Goal: Task Accomplishment & Management: Manage account settings

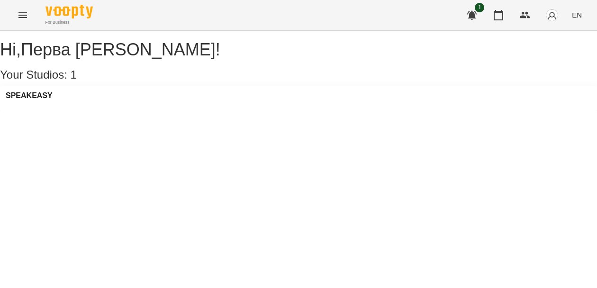
click at [22, 15] on icon "Menu" at bounding box center [22, 15] width 9 height 6
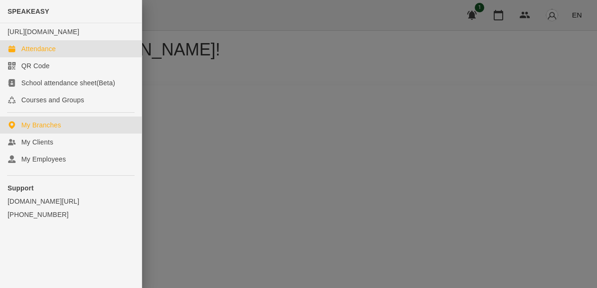
click at [44, 54] on div "Attendance" at bounding box center [38, 48] width 35 height 9
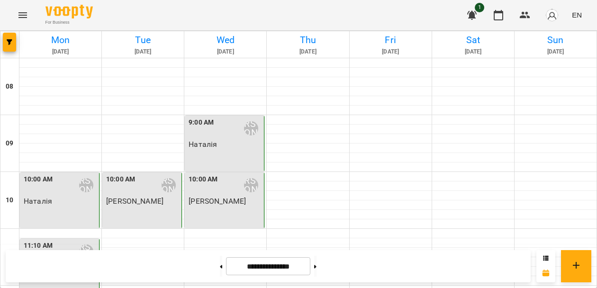
click at [26, 21] on button "Menu" at bounding box center [22, 15] width 23 height 23
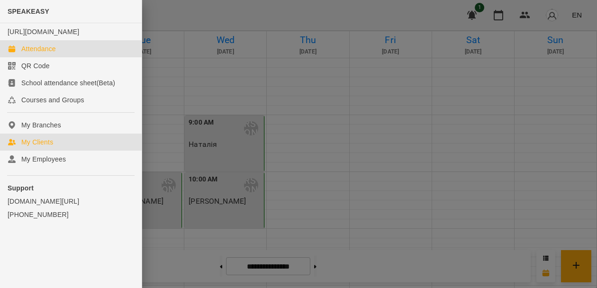
click at [51, 147] on div "My Clients" at bounding box center [37, 141] width 32 height 9
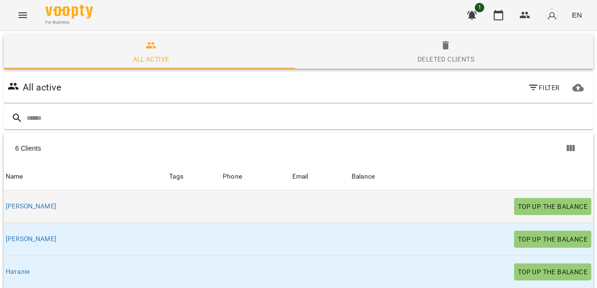
scroll to position [119, 0]
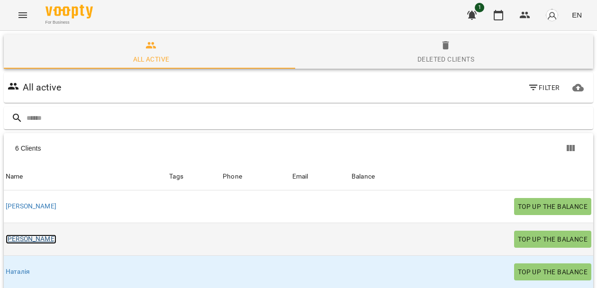
click at [22, 235] on link "[PERSON_NAME]" at bounding box center [31, 239] width 51 height 9
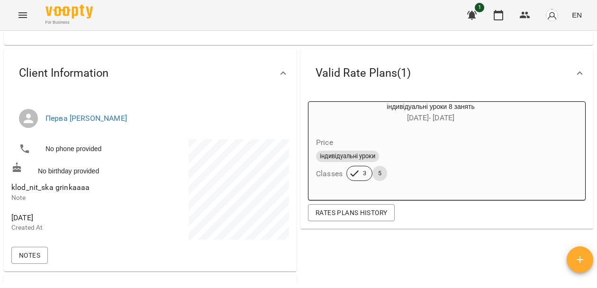
scroll to position [55, 0]
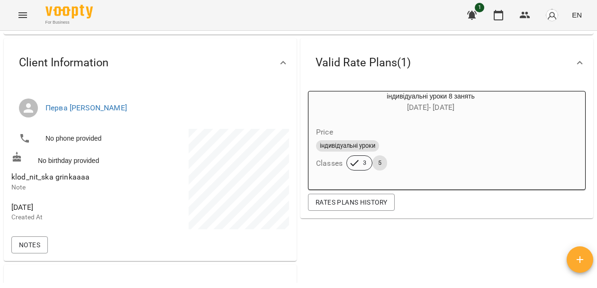
click at [67, 176] on span "klod_nit_ska grinkaaaa" at bounding box center [50, 177] width 78 height 9
click at [78, 178] on span "klod_nit_ska grinkaaaa" at bounding box center [50, 177] width 78 height 9
